Goal: Obtain resource: Download file/media

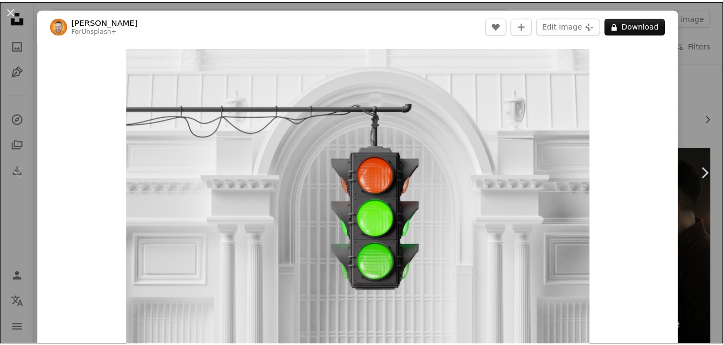
scroll to position [1916, 0]
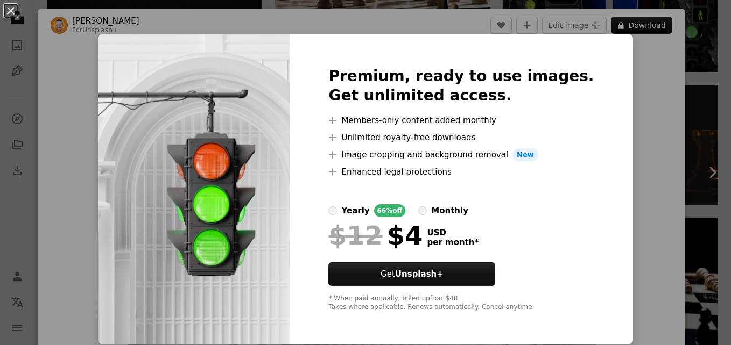
click at [540, 76] on h2 "Premium, ready to use images. Get unlimited access." at bounding box center [460, 86] width 265 height 39
click at [15, 12] on button "An X shape" at bounding box center [10, 10] width 13 height 13
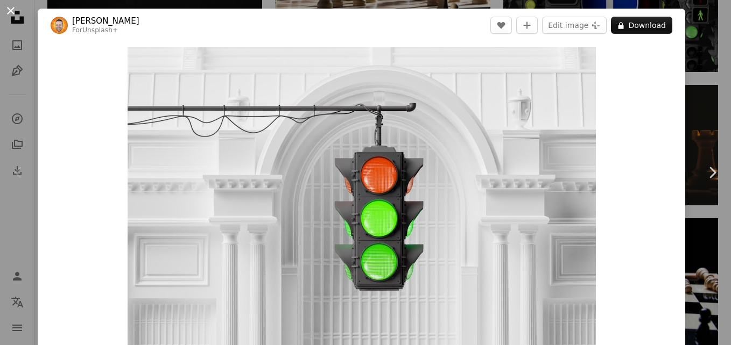
click at [8, 8] on button "An X shape" at bounding box center [10, 10] width 13 height 13
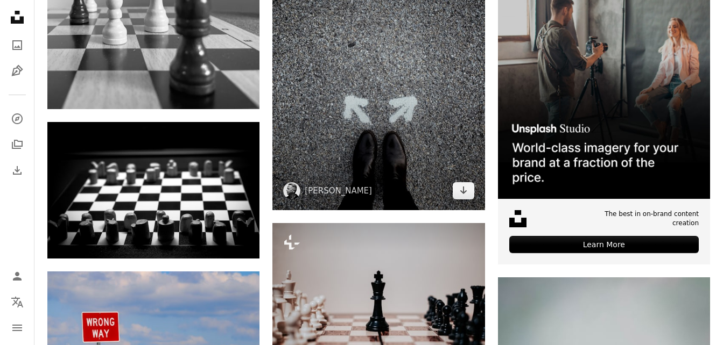
scroll to position [2777, 0]
